Goal: Information Seeking & Learning: Learn about a topic

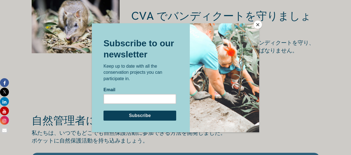
scroll to position [888, 0]
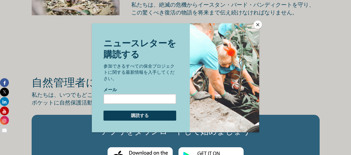
click at [258, 26] on button "近い" at bounding box center [257, 25] width 8 height 8
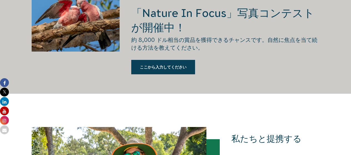
scroll to position [1054, 0]
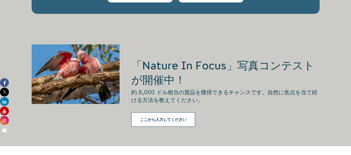
click at [170, 117] on font "ここから入力してください" at bounding box center [163, 119] width 47 height 4
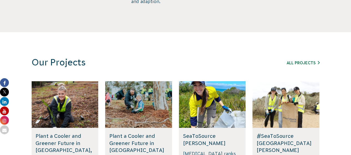
scroll to position [388, 0]
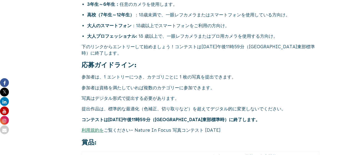
scroll to position [2136, 0]
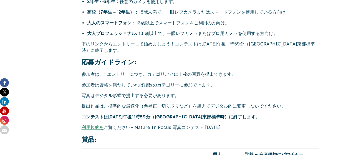
click at [100, 103] on font "提出作品は、標準的な最適化（色補正、切り取りなど）を超えてデジタル的に変更しないでください。" at bounding box center [184, 105] width 204 height 5
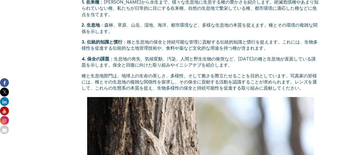
scroll to position [1858, 0]
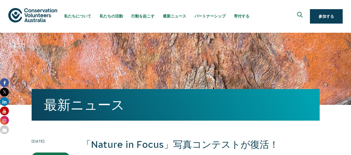
scroll to position [55, 0]
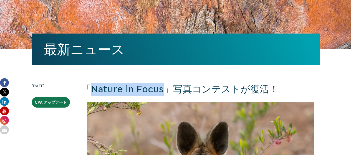
copy font "Nature in Focus"
drag, startPoint x: 96, startPoint y: 88, endPoint x: 165, endPoint y: 88, distance: 68.8
click at [165, 88] on font "「Nature in Focus」写真コンテストが復活！" at bounding box center [180, 89] width 197 height 11
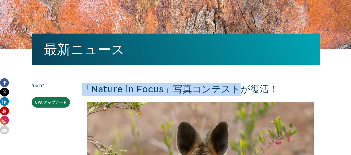
drag, startPoint x: 242, startPoint y: 89, endPoint x: 84, endPoint y: 87, distance: 157.6
click at [84, 87] on font "「Nature in Focus」写真コンテストが復活！" at bounding box center [180, 89] width 197 height 11
copy font "「Nature in Focus」写真コンテスト"
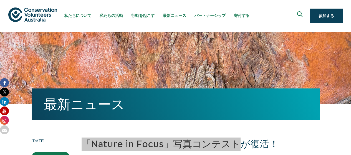
scroll to position [0, 0]
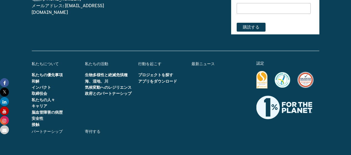
scroll to position [1775, 0]
